Goal: Find specific page/section: Find specific page/section

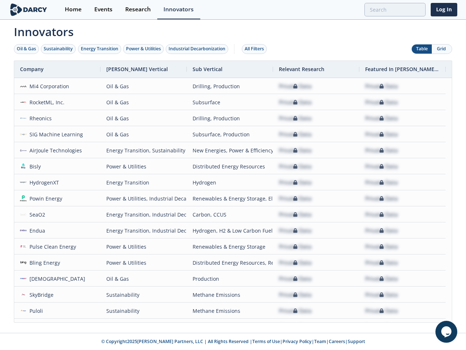
click at [27, 49] on div "Oil & Gas" at bounding box center [26, 49] width 19 height 7
click at [59, 49] on div "Sustainability" at bounding box center [58, 49] width 29 height 7
click at [100, 49] on div "Energy Transition" at bounding box center [100, 49] width 38 height 7
click at [144, 49] on div "Power & Utilities" at bounding box center [143, 49] width 35 height 7
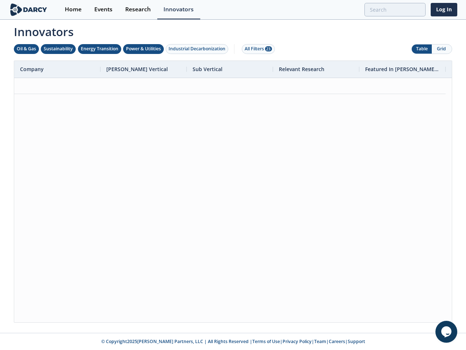
click at [199, 49] on div "Industrial Decarbonization" at bounding box center [197, 49] width 57 height 7
click at [256, 49] on div "All Filters 28" at bounding box center [258, 49] width 27 height 7
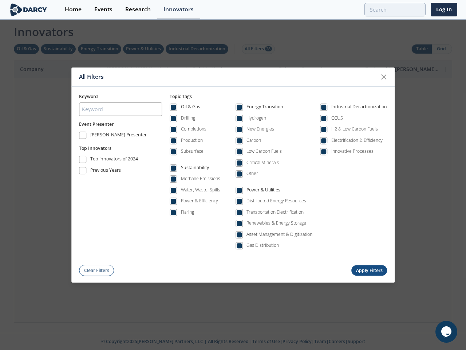
click at [442, 49] on div "All Filters Keyword Event Presenter [PERSON_NAME] Presenter Top Innovators Top …" at bounding box center [233, 175] width 466 height 350
